Goal: Task Accomplishment & Management: Manage account settings

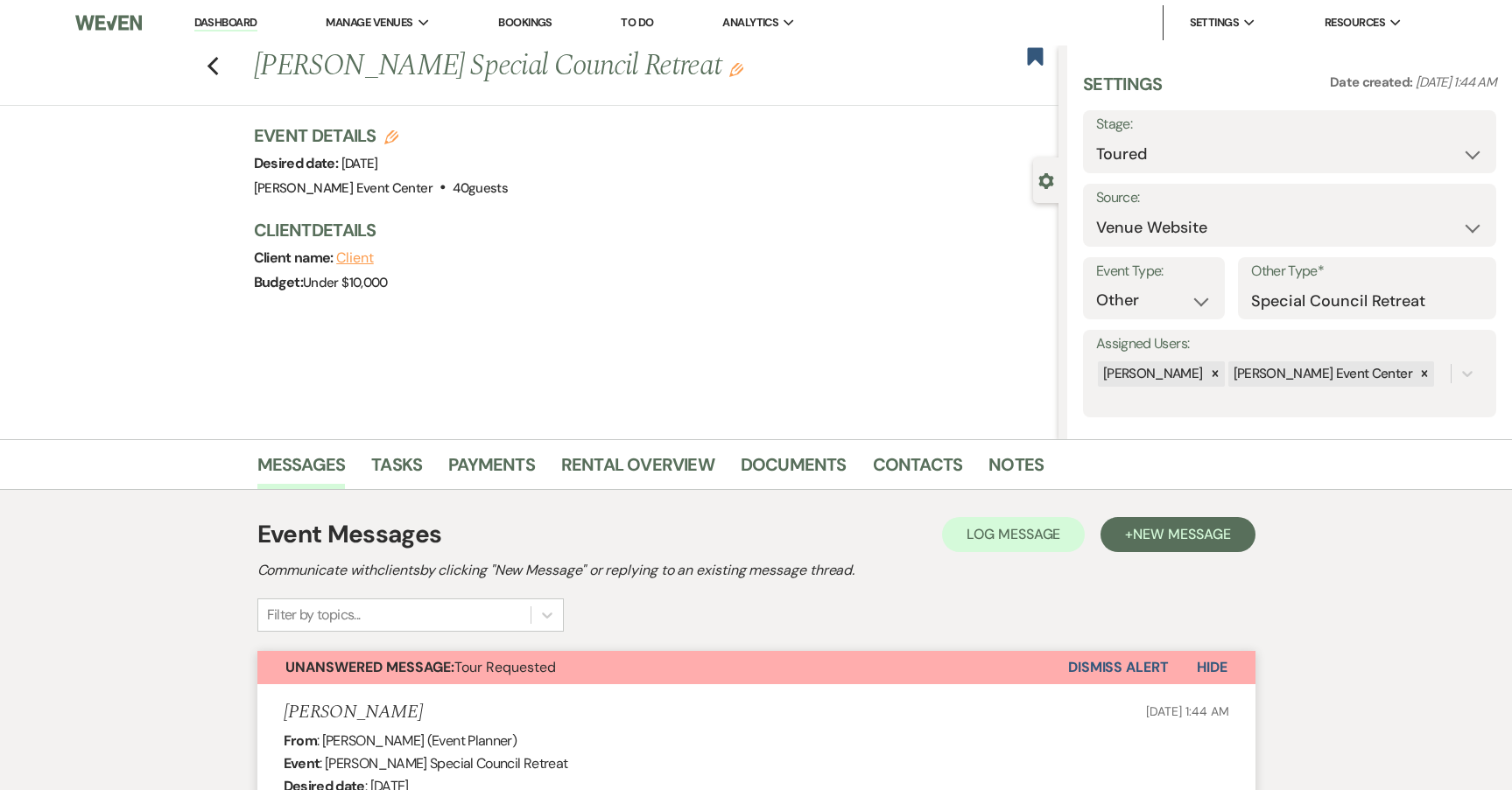
select select "5"
select select "13"
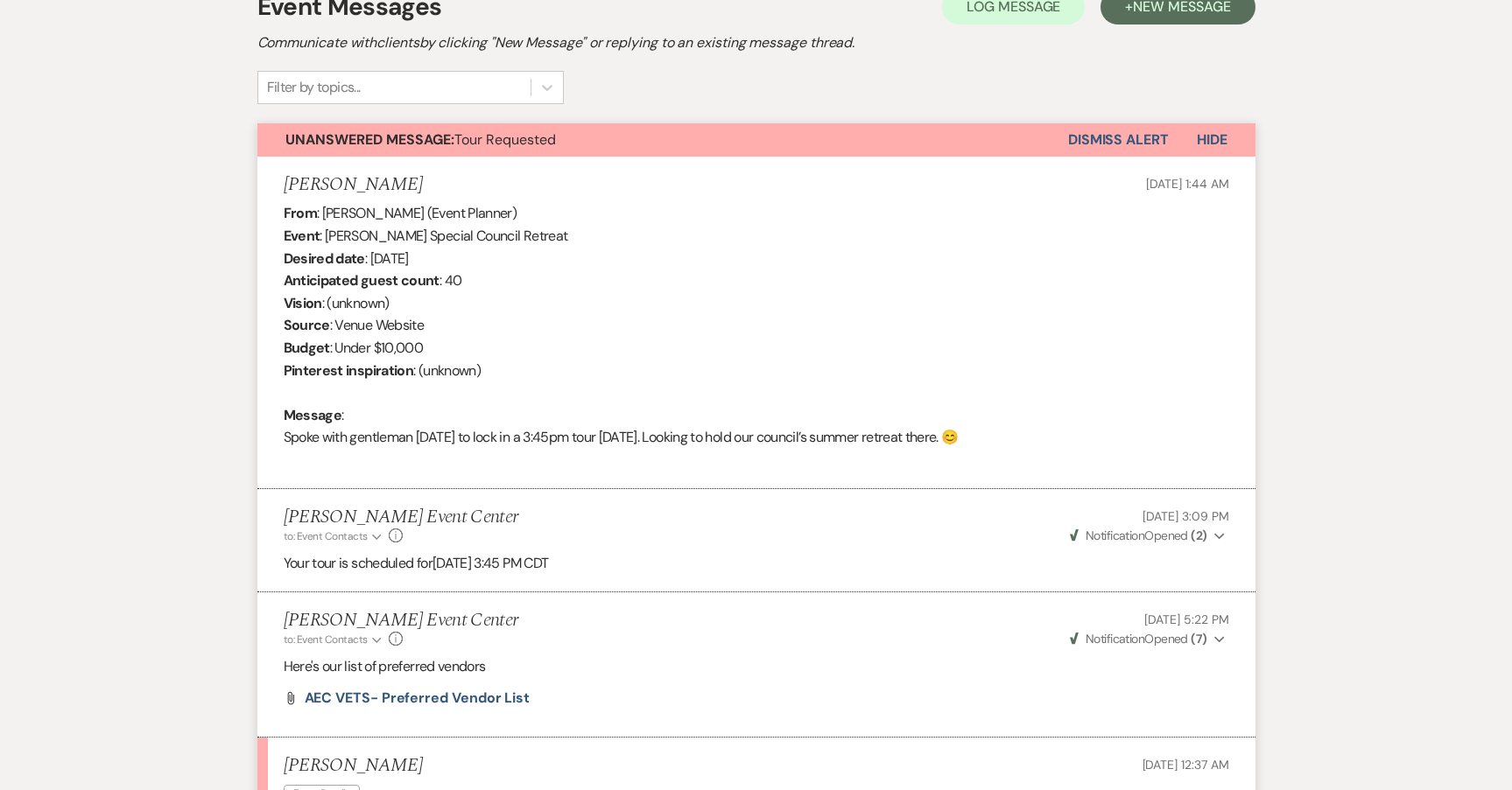
scroll to position [492, 0]
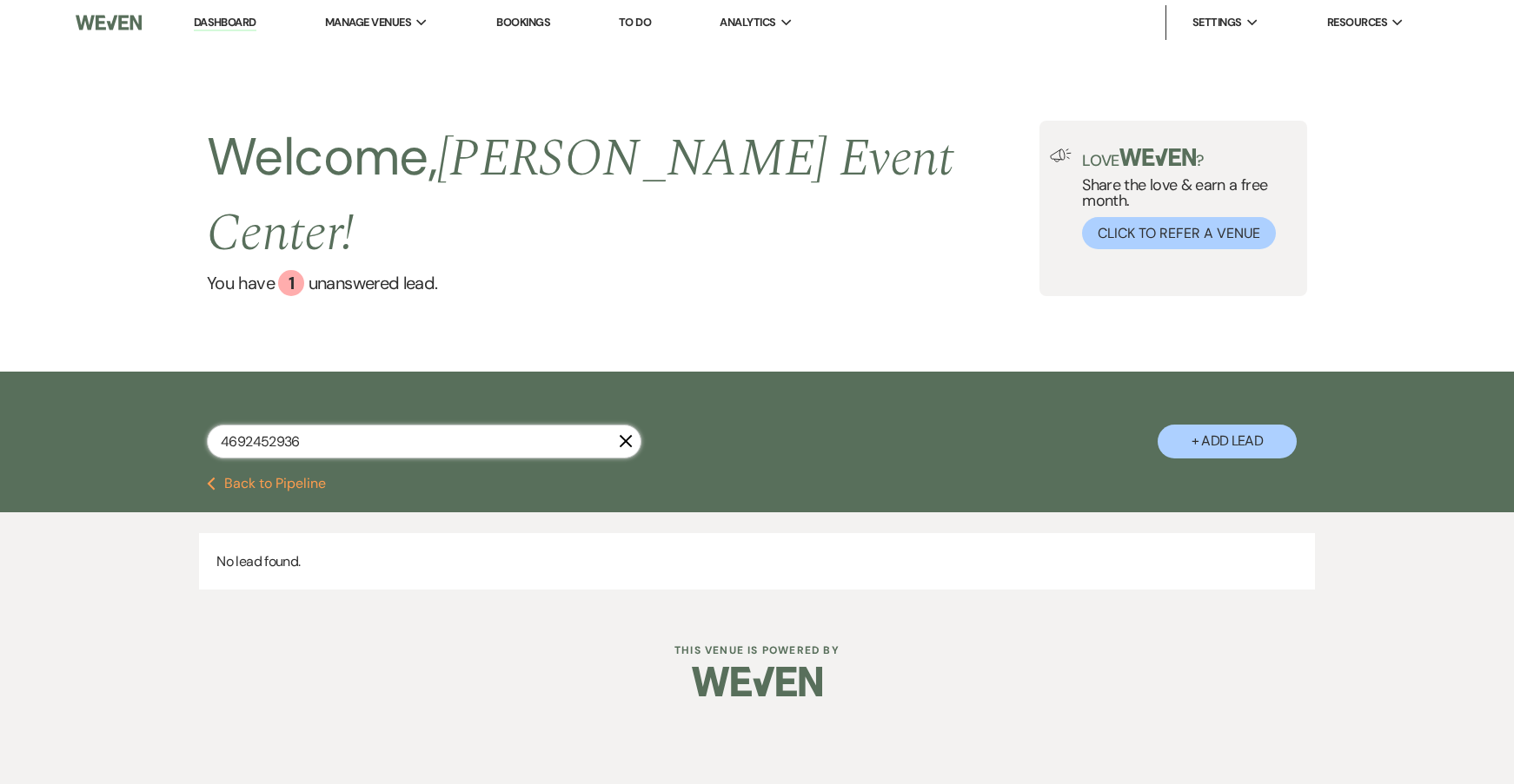
paste input "[PERSON_NAME]"
type input "[PERSON_NAME]"
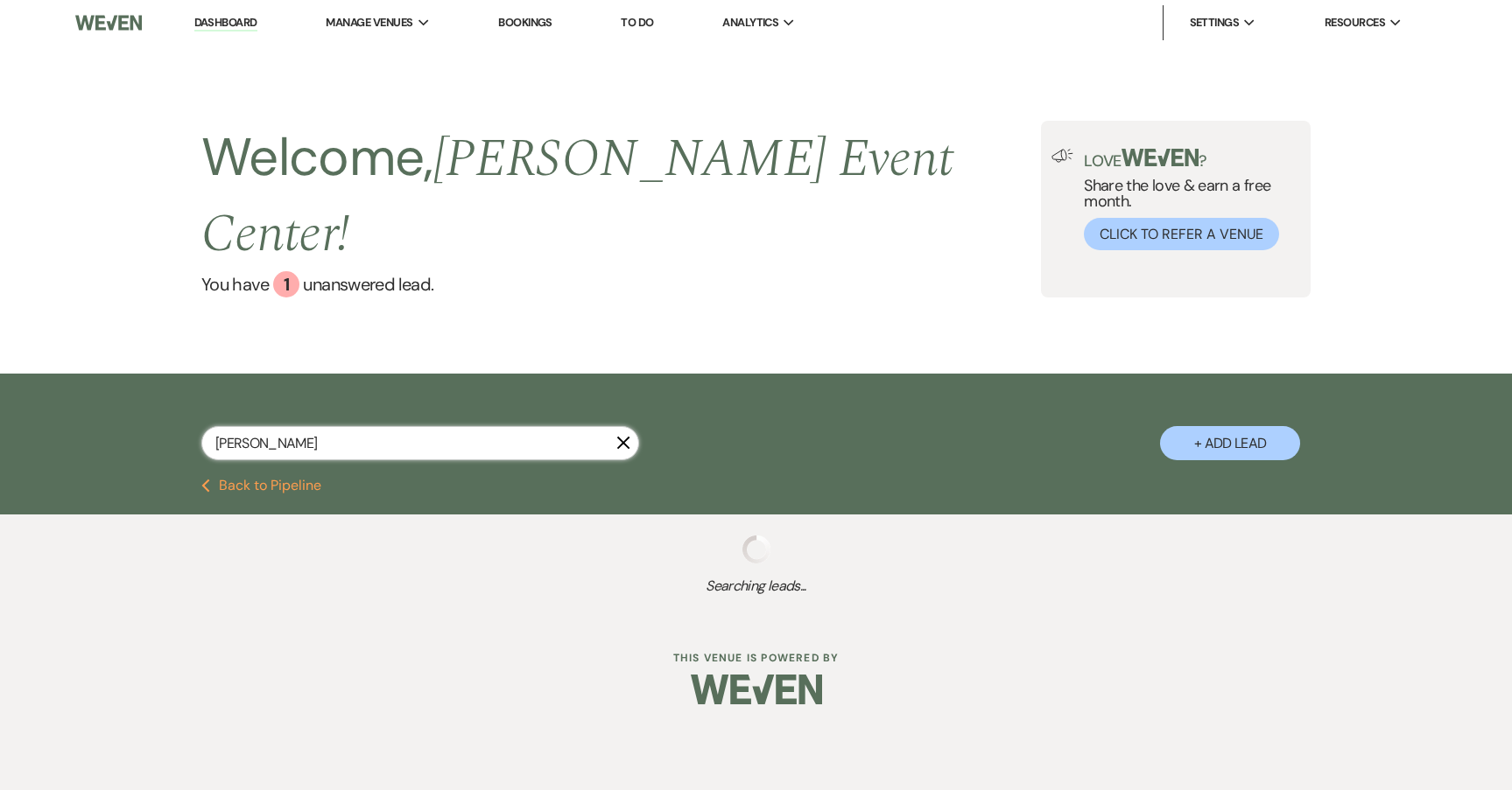
select select "8"
select select "11"
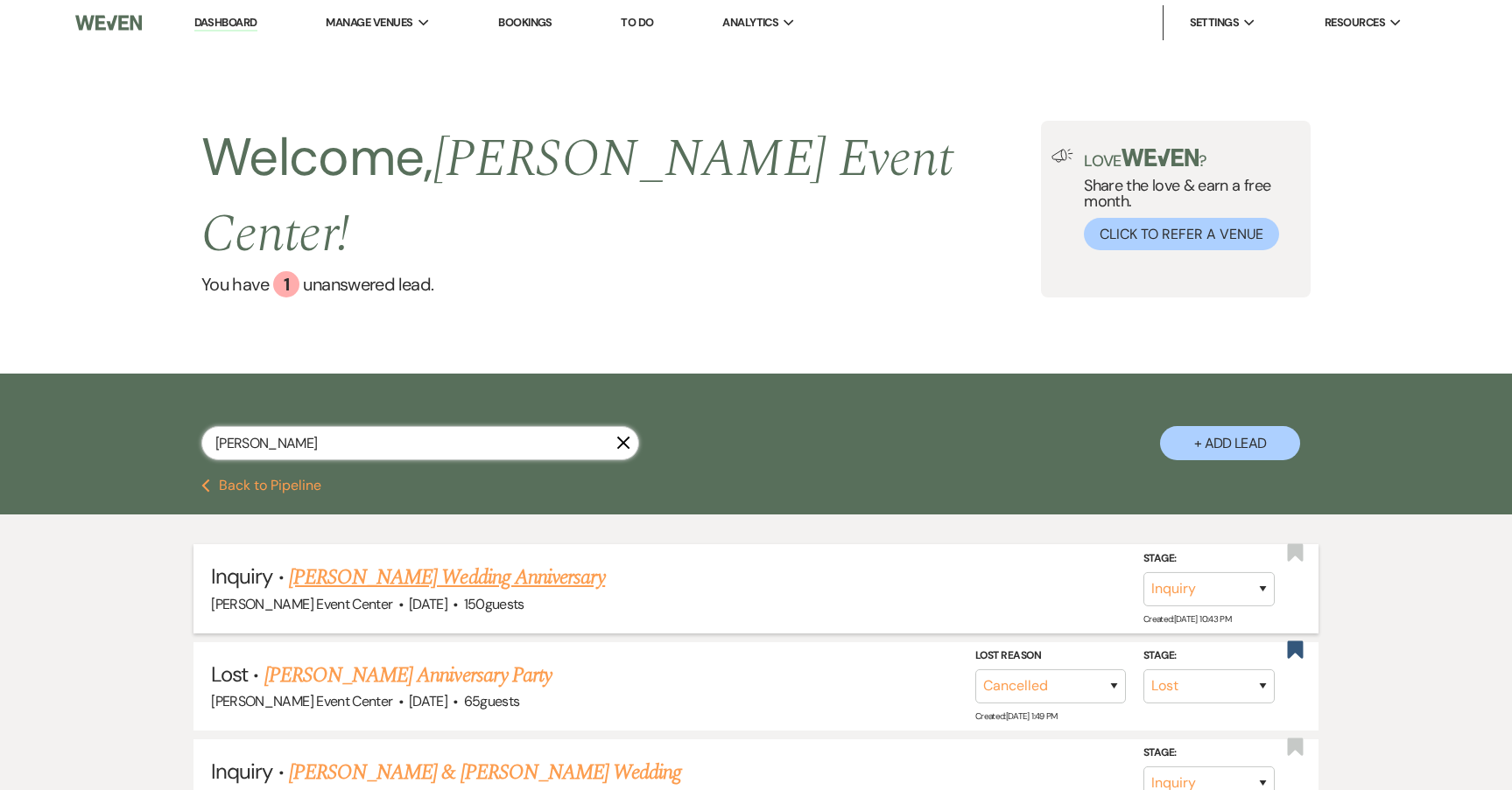
type input "[PERSON_NAME]"
click at [410, 562] on link "[PERSON_NAME] Wedding Anniversary" at bounding box center [446, 578] width 316 height 32
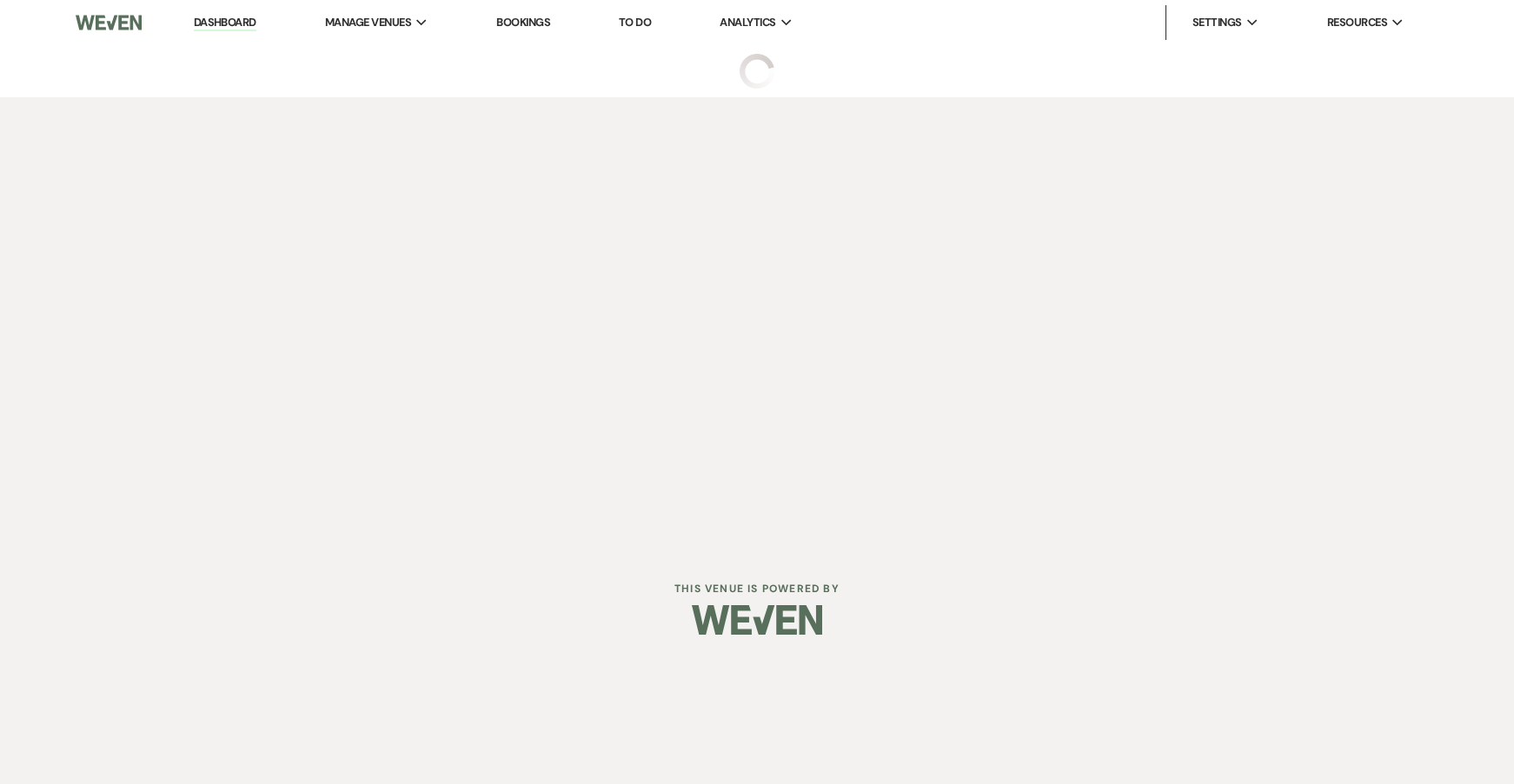
select select "5"
select select "13"
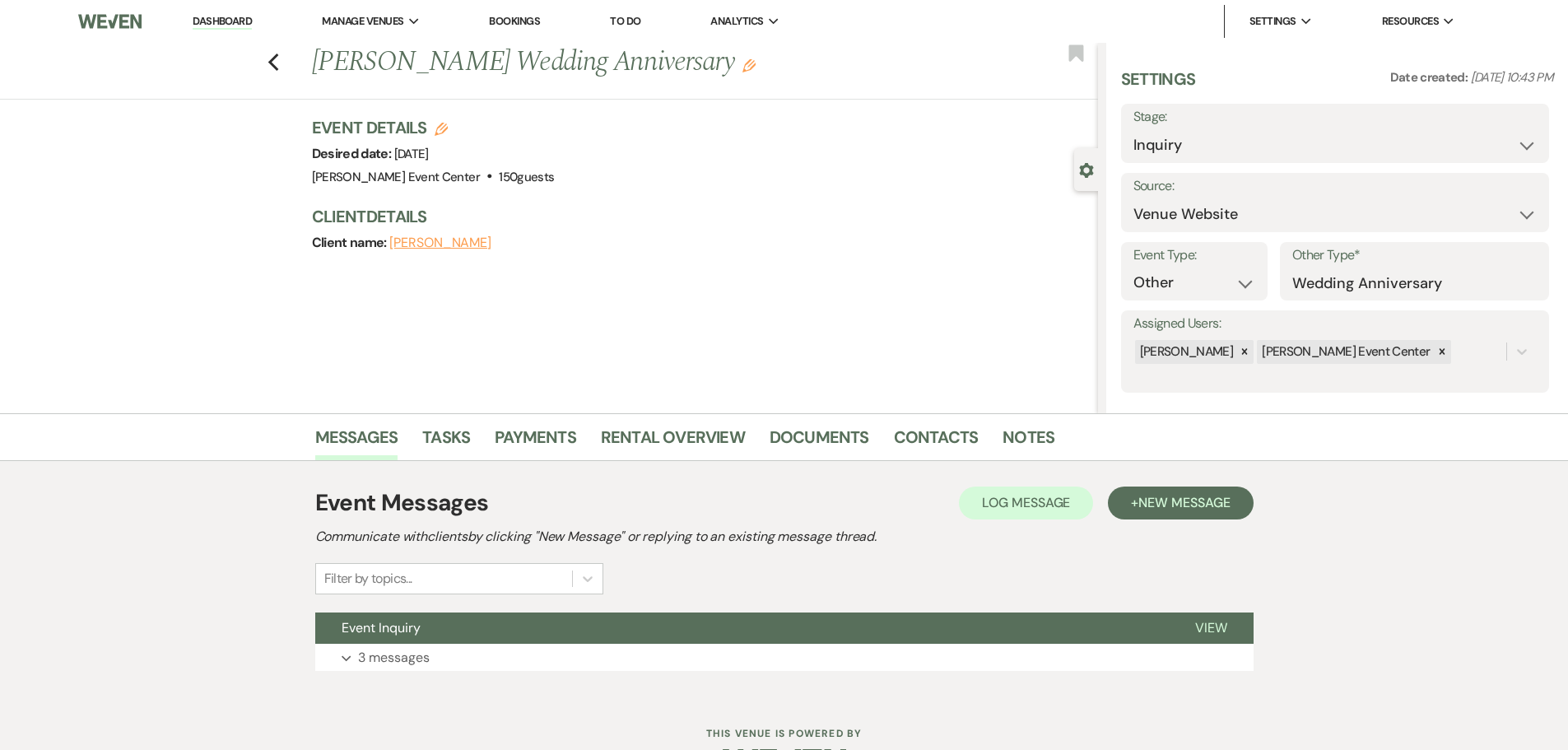
click at [189, 153] on div "Previous [PERSON_NAME] Wedding Anniversary Edit Bookmark Gear Settings Settings…" at bounding box center [549, 228] width 1098 height 370
